Goal: Check status: Check status

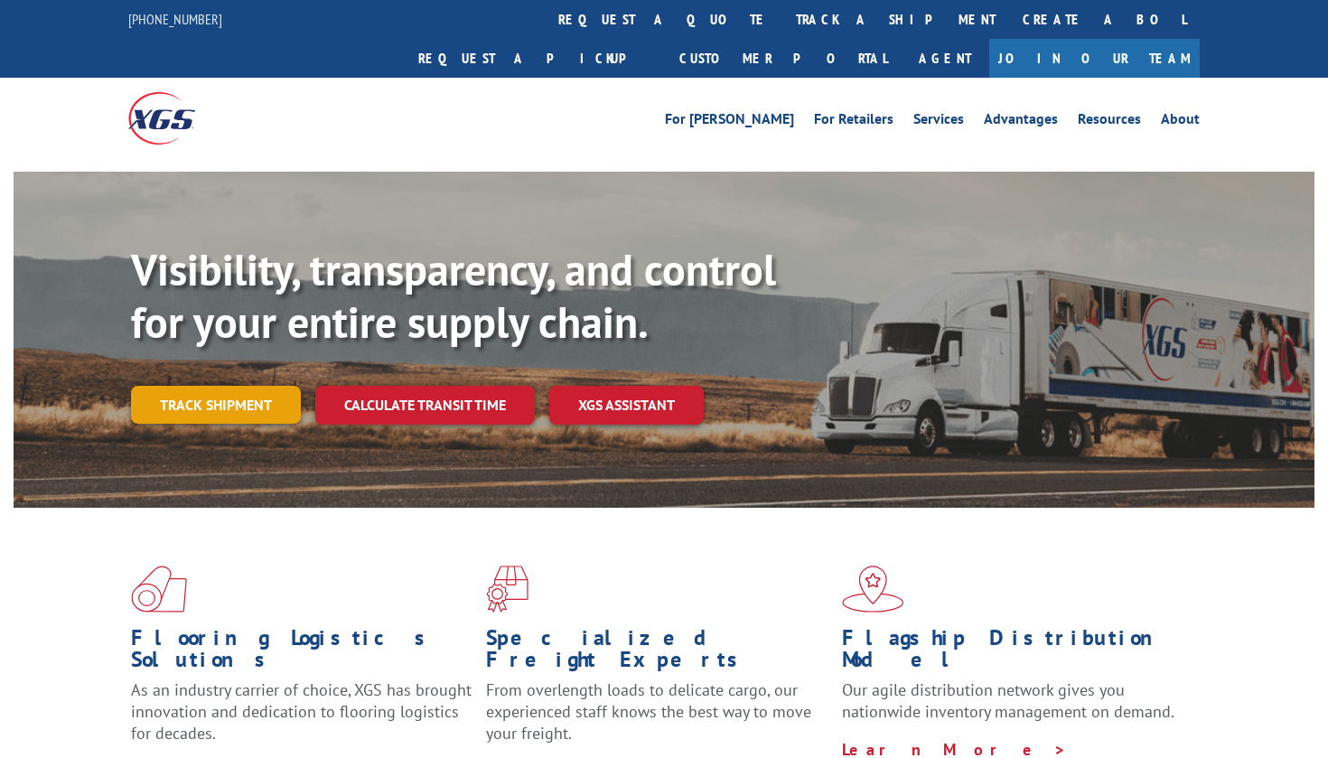
click at [245, 386] on link "Track shipment" at bounding box center [216, 405] width 170 height 38
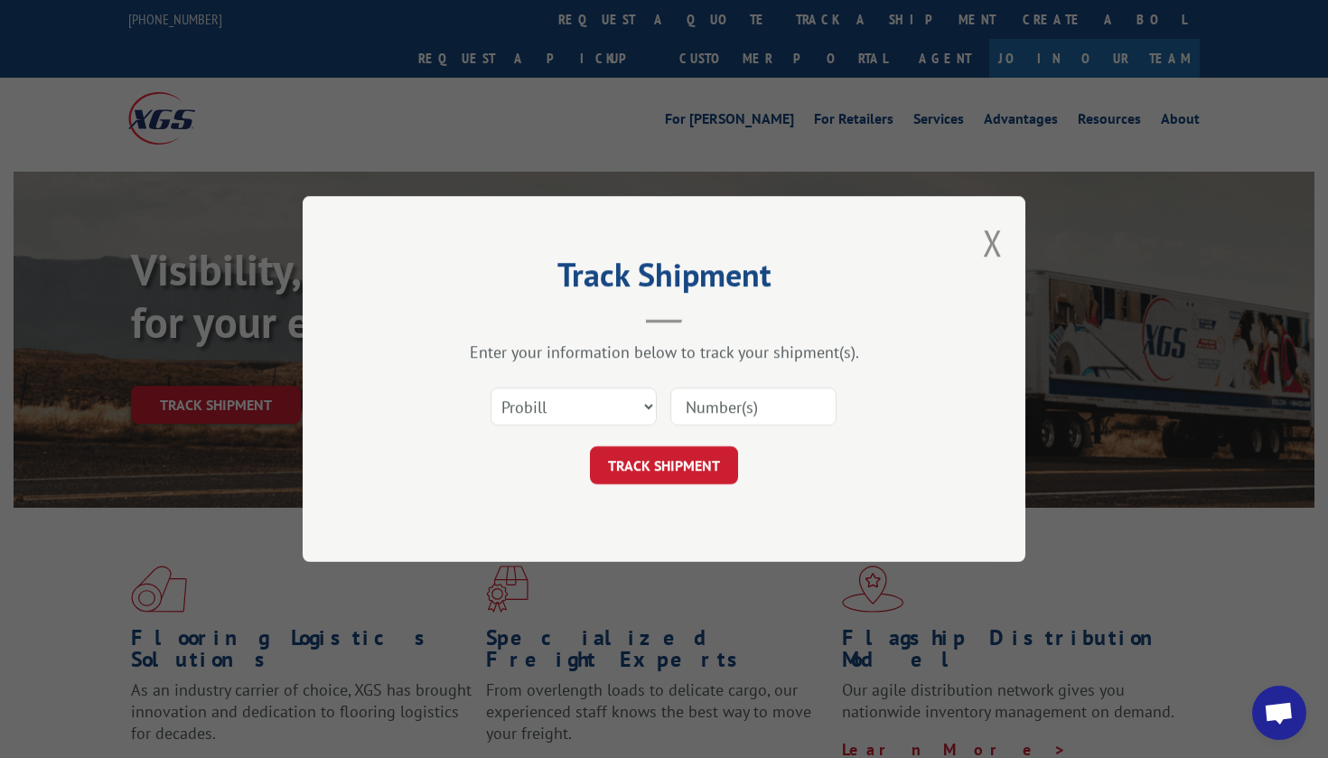
click at [723, 414] on input at bounding box center [754, 407] width 166 height 38
paste input "1295798"
type input "1295798"
click at [664, 462] on button "TRACK SHIPMENT" at bounding box center [664, 465] width 148 height 38
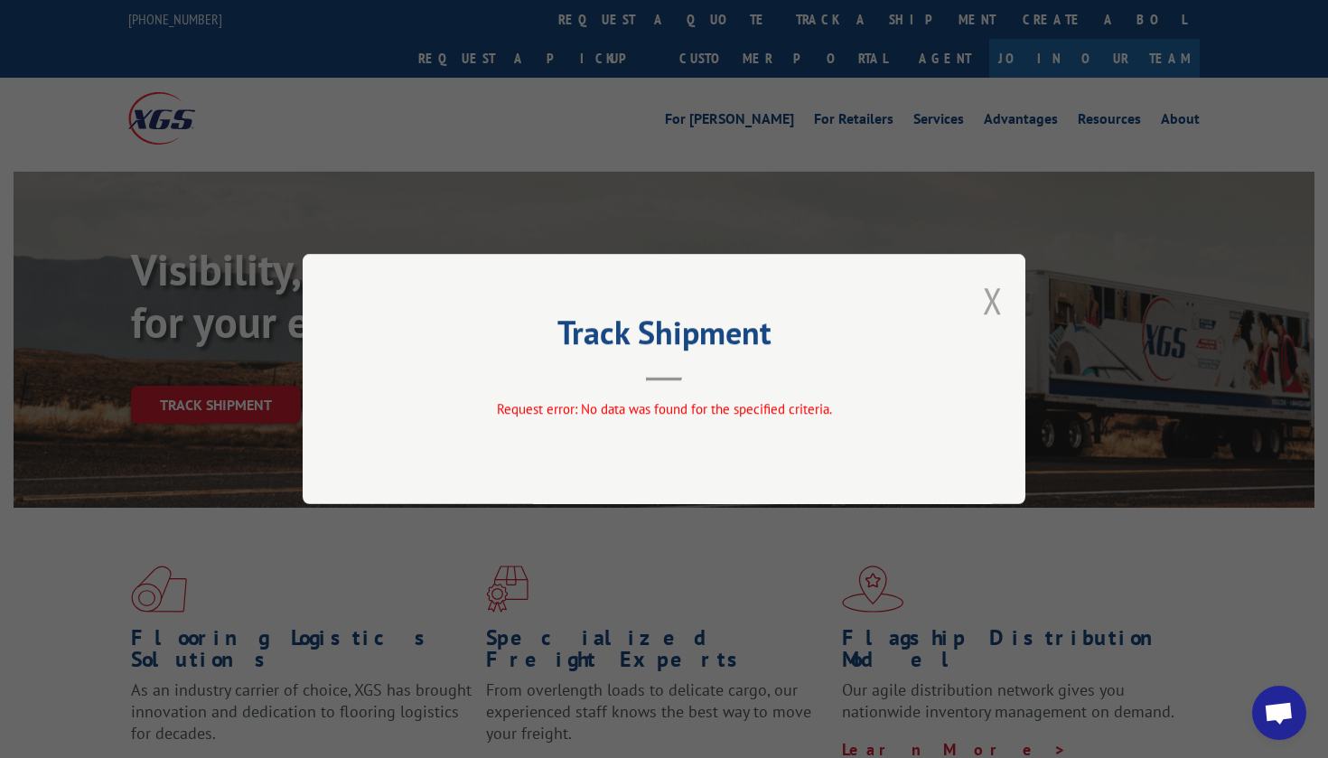
click at [996, 297] on button "Close modal" at bounding box center [993, 301] width 20 height 48
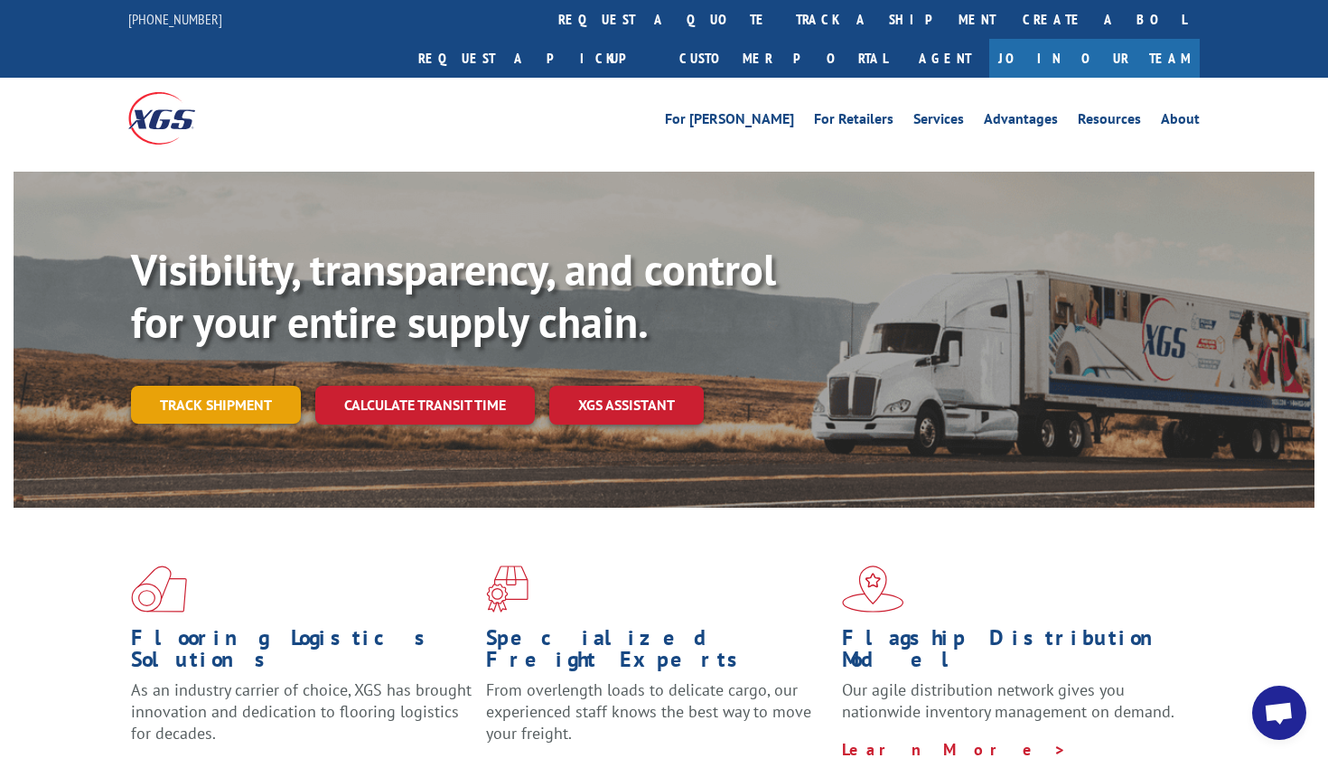
click at [214, 386] on link "Track shipment" at bounding box center [216, 405] width 170 height 38
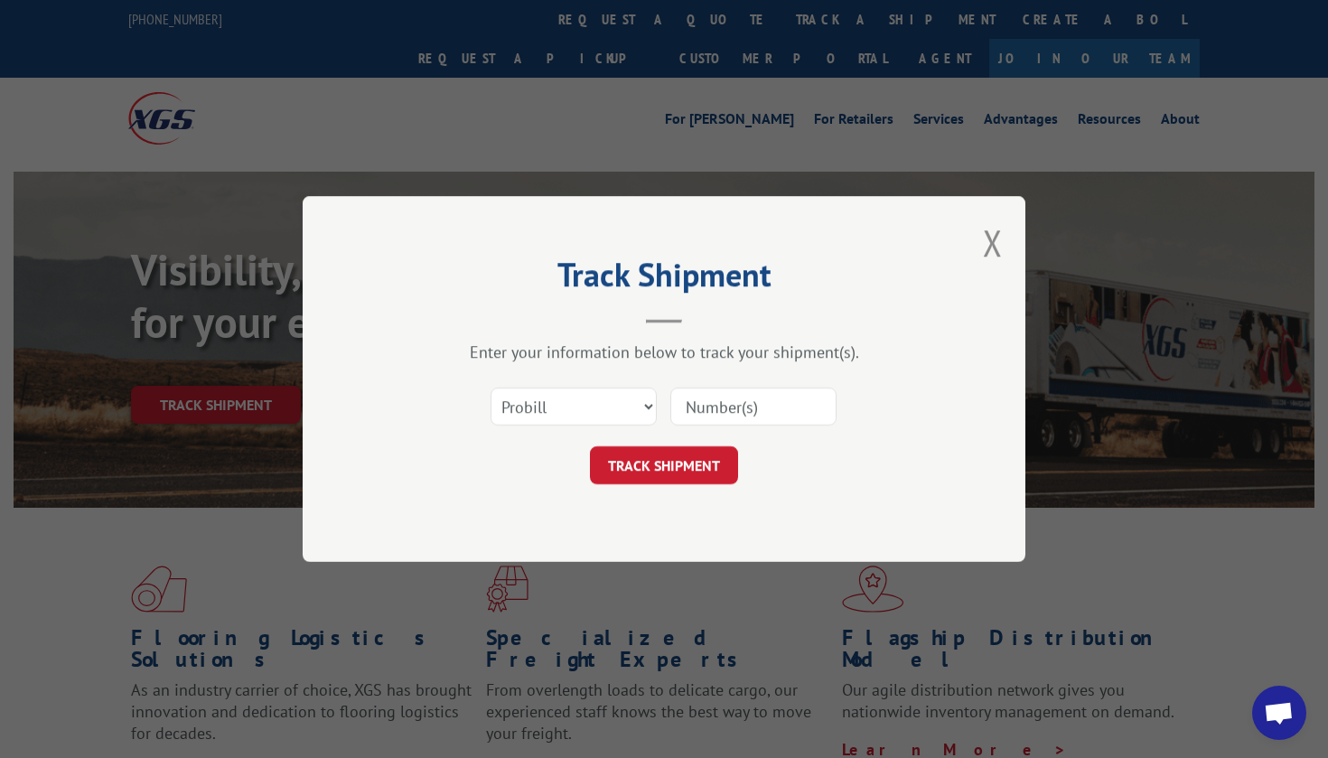
click at [729, 421] on input at bounding box center [754, 407] width 166 height 38
paste input "1295798"
type input "1295798"
click at [664, 478] on button "TRACK SHIPMENT" at bounding box center [664, 465] width 148 height 38
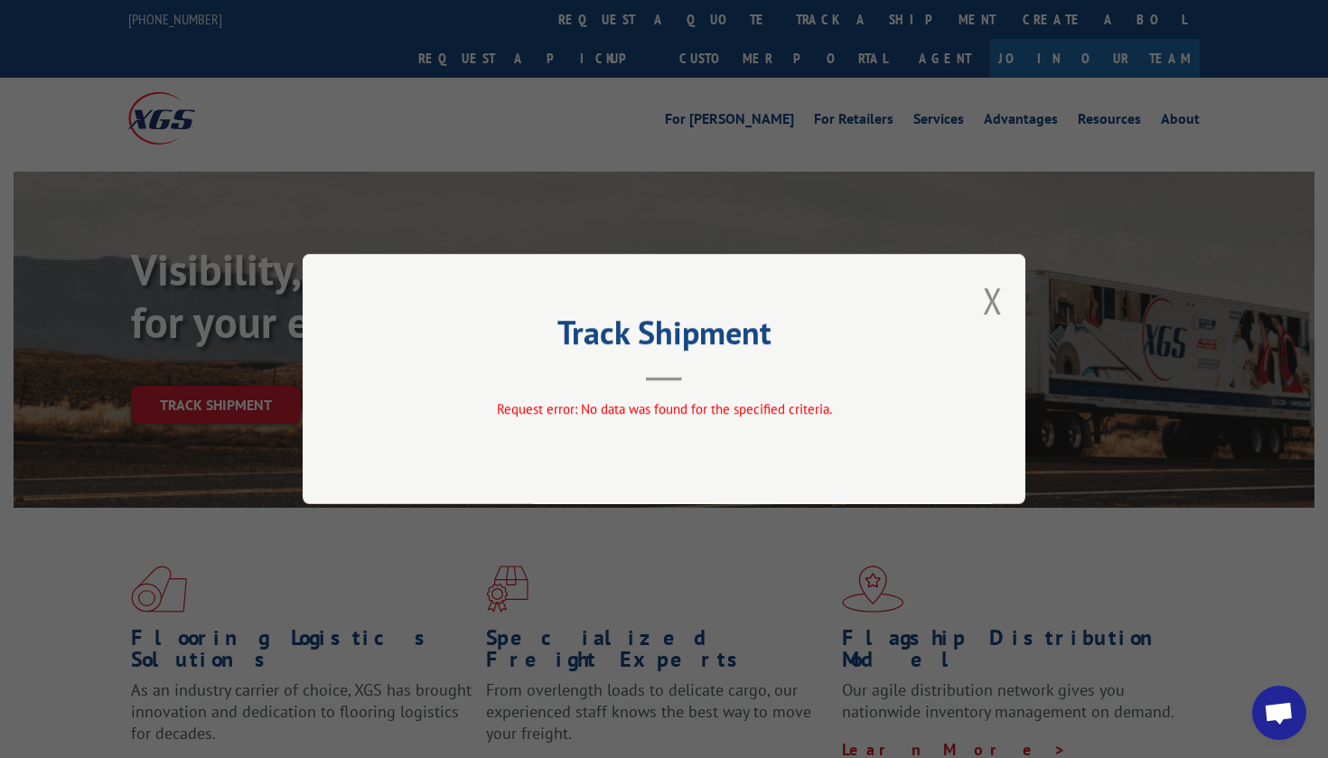
click at [982, 307] on div "Track Shipment Request error: No data was found for the specified criteria." at bounding box center [664, 379] width 723 height 250
click at [999, 305] on button "Close modal" at bounding box center [993, 301] width 20 height 48
